Goal: Information Seeking & Learning: Learn about a topic

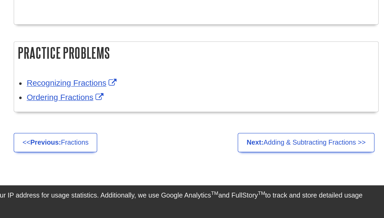
scroll to position [951, 0]
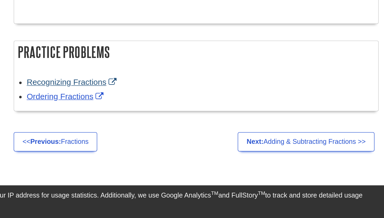
click at [124, 129] on link "Recognizing Fractions" at bounding box center [153, 132] width 58 height 6
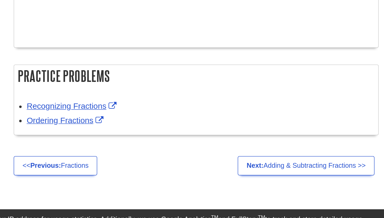
scroll to position [972, 0]
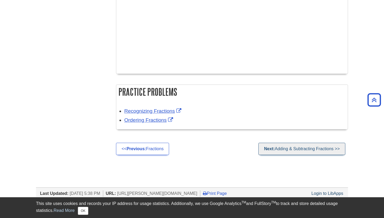
click at [298, 145] on link "Next: Adding & Subtracting Fractions >>" at bounding box center [301, 149] width 87 height 12
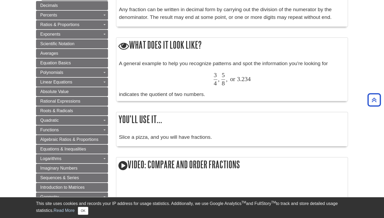
scroll to position [288, 0]
click at [180, 136] on p "Slice a pizza, and you will have fractions." at bounding box center [232, 138] width 226 height 8
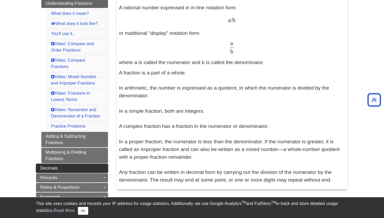
scroll to position [132, 0]
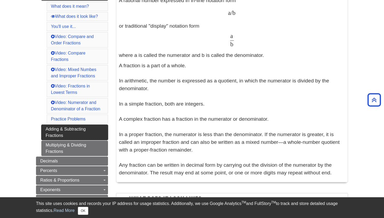
click at [63, 130] on link "Adding & Subtracting Fractions" at bounding box center [74, 132] width 67 height 15
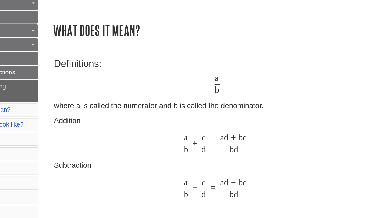
scroll to position [41, 0]
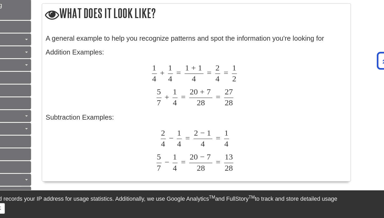
scroll to position [187, 0]
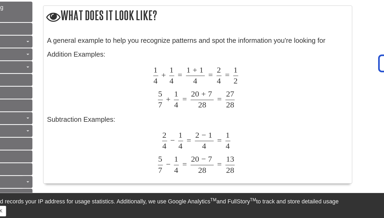
click at [231, 90] on p "Addition Examples: 1 4 + 1 4 = 1 + 1 4 = 2 4 = 1 2 1 4 + 1 4 = 1 + 1 4 = 2 4 = …" at bounding box center [232, 136] width 226 height 93
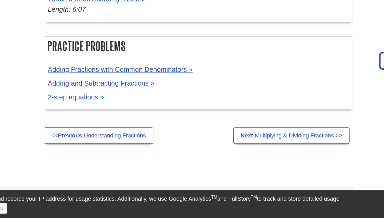
scroll to position [702, 0]
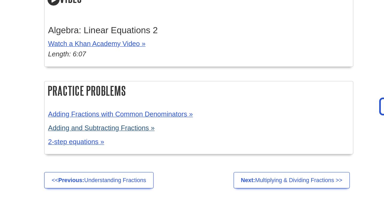
click at [119, 113] on link "Adding and Subtracting Fractions »" at bounding box center [159, 116] width 80 height 6
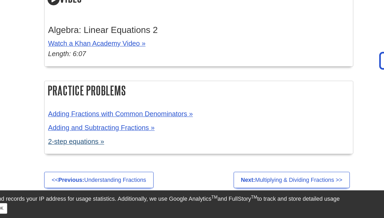
click at [119, 158] on link "2-step equations »" at bounding box center [140, 161] width 42 height 6
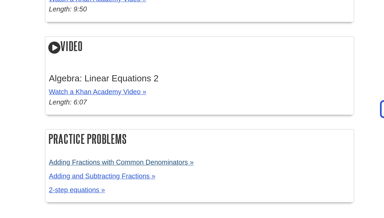
click at [119, 137] on link "Adding Fractions with Common Denominators »" at bounding box center [173, 140] width 108 height 6
